Goal: Find specific page/section: Find specific page/section

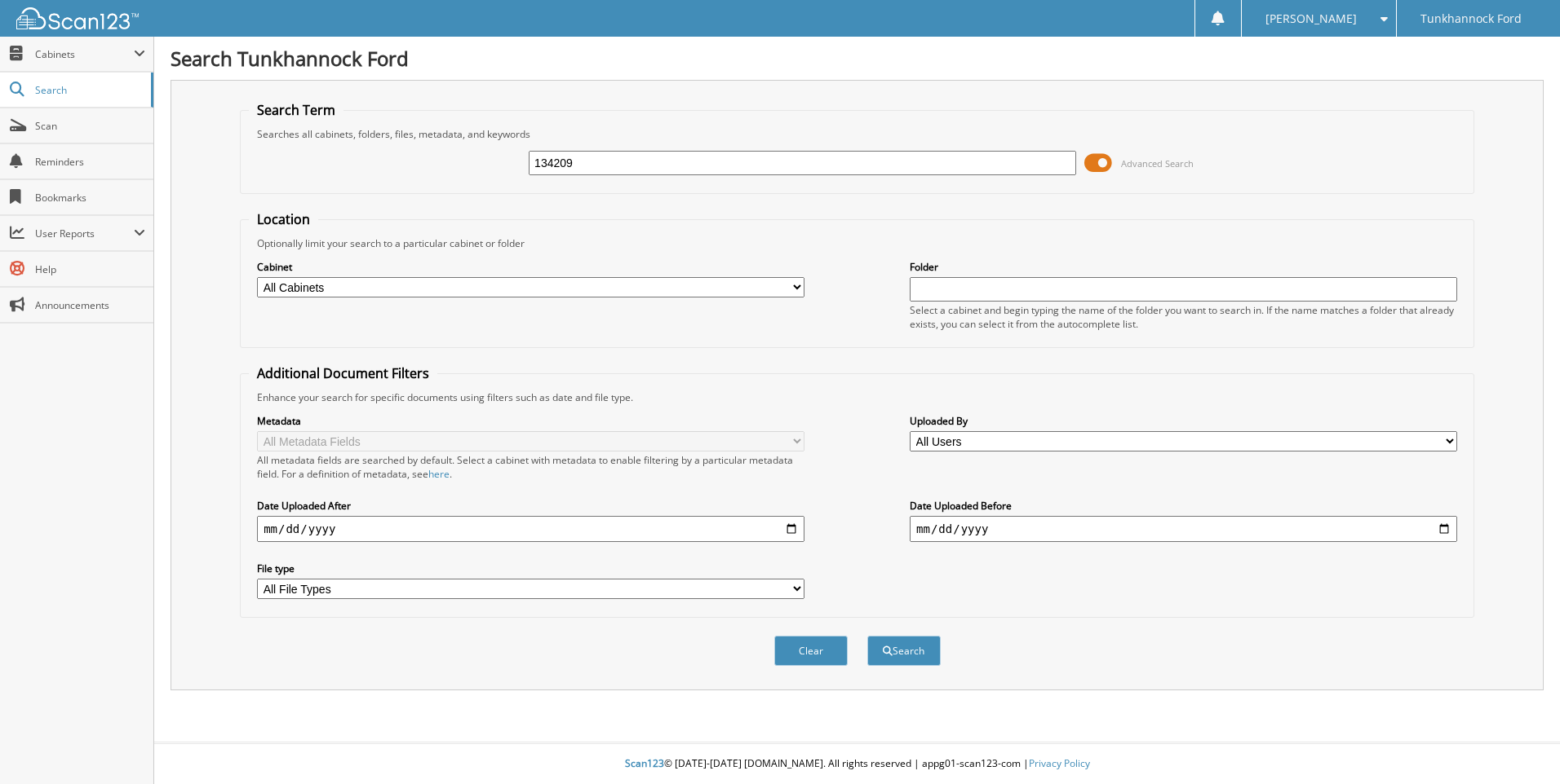
type input "134209"
click at [867, 636] on button "Search" at bounding box center [904, 651] width 74 height 30
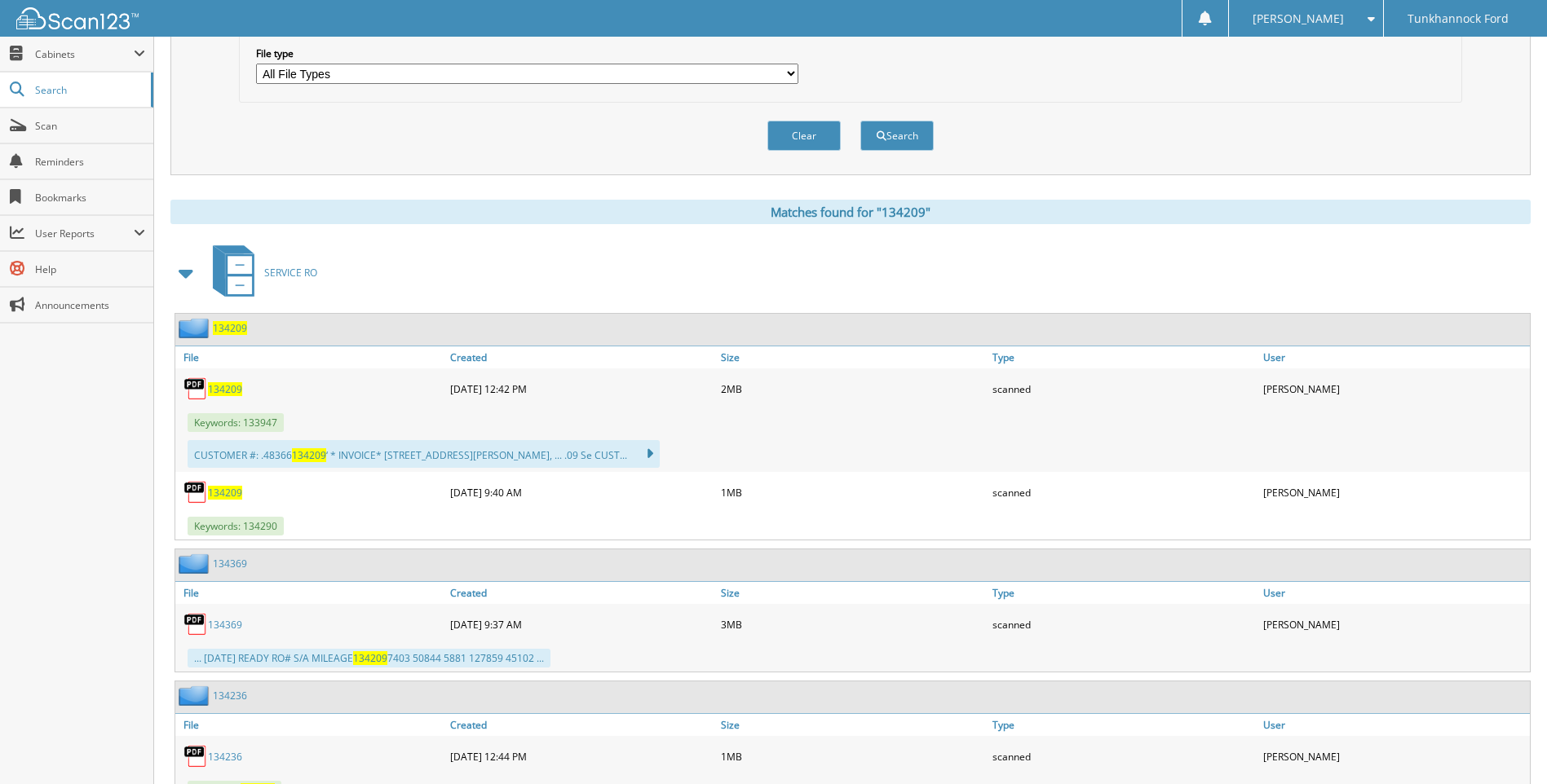
scroll to position [571, 0]
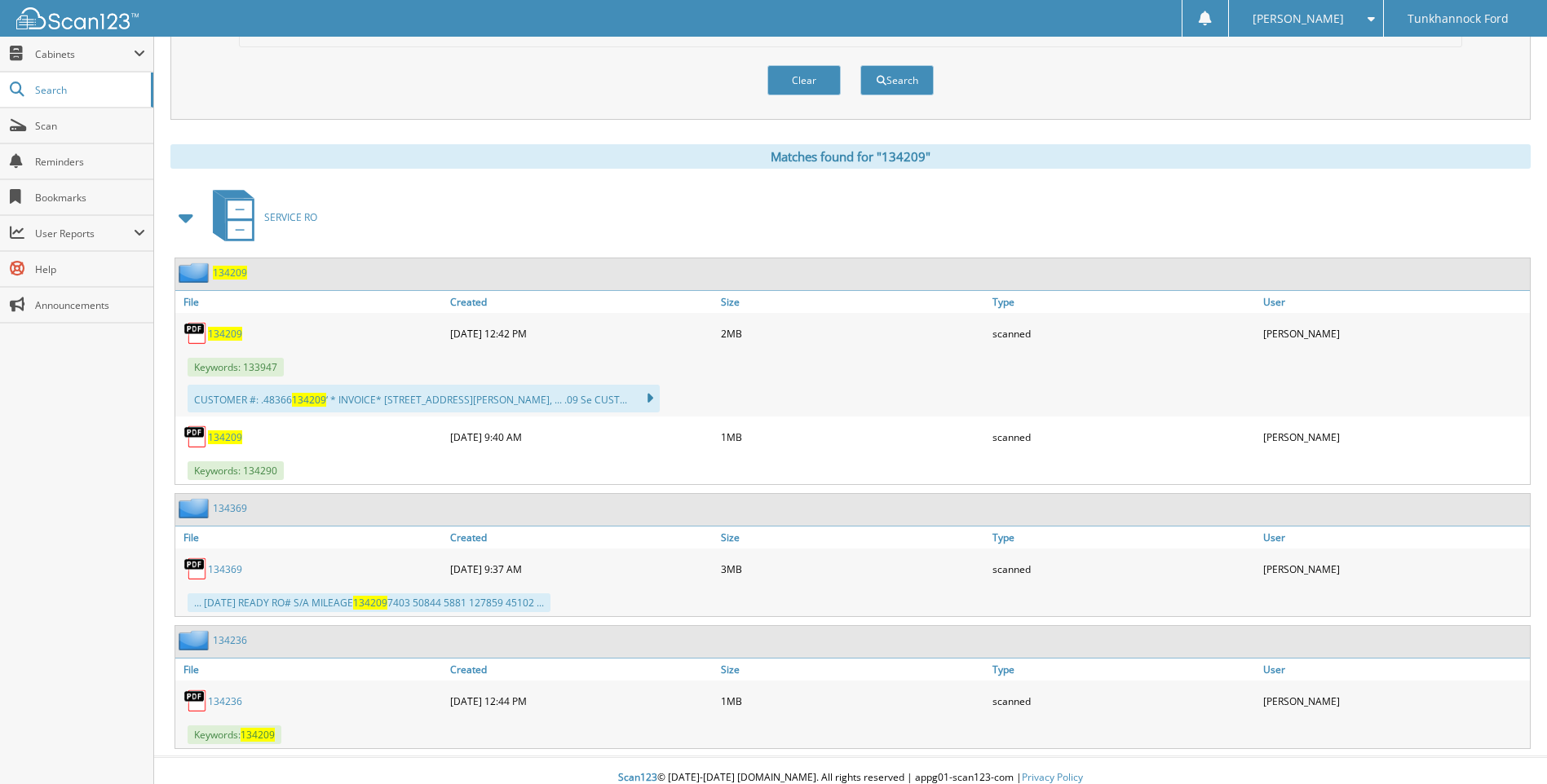
click at [229, 274] on span "134209" at bounding box center [230, 272] width 34 height 14
click at [230, 273] on span "134209" at bounding box center [230, 272] width 34 height 14
